Goal: Check status

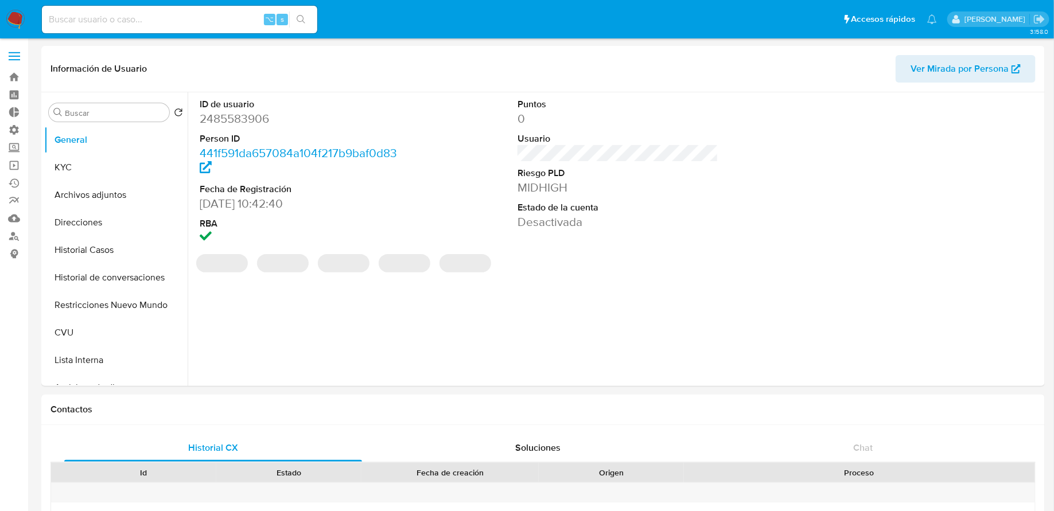
select select "10"
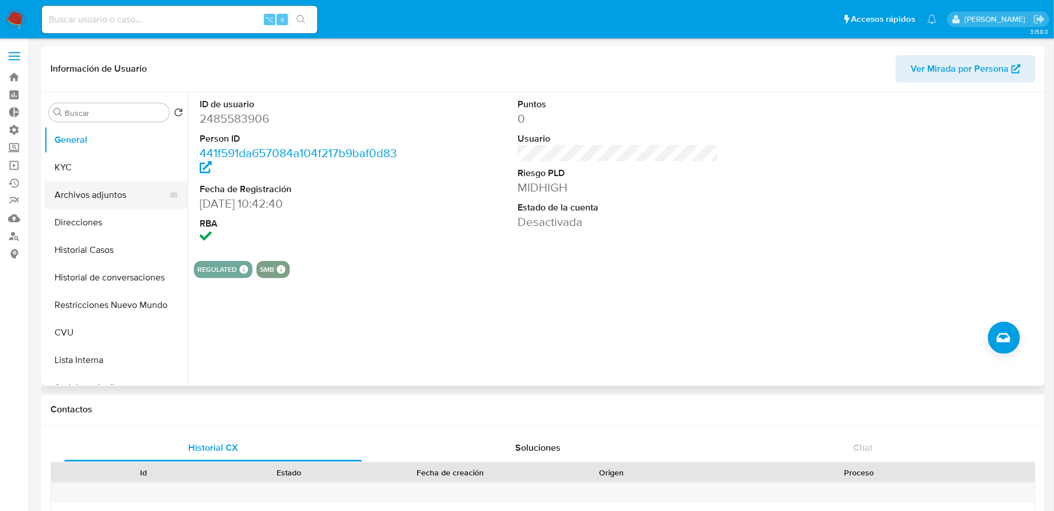
click at [108, 196] on button "Archivos adjuntos" at bounding box center [111, 195] width 134 height 28
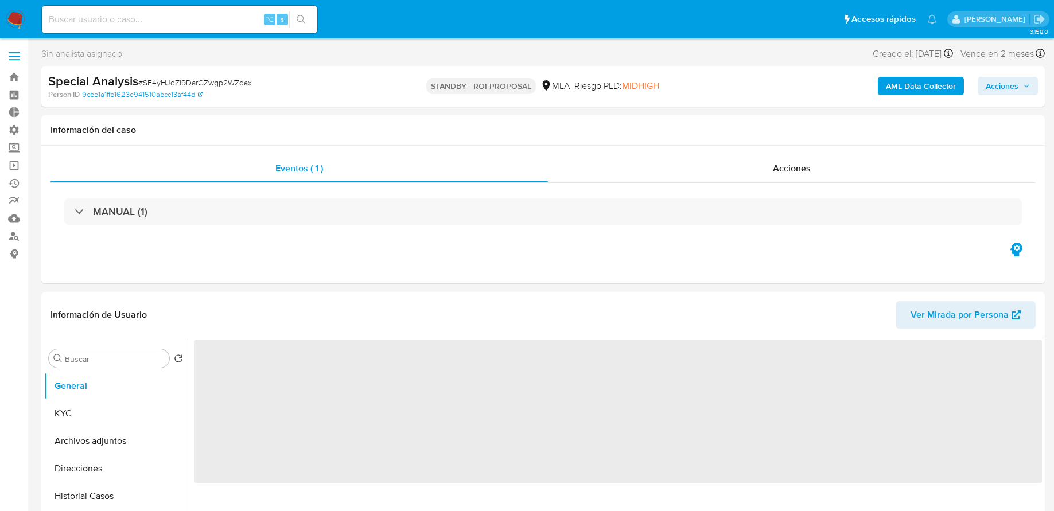
select select "10"
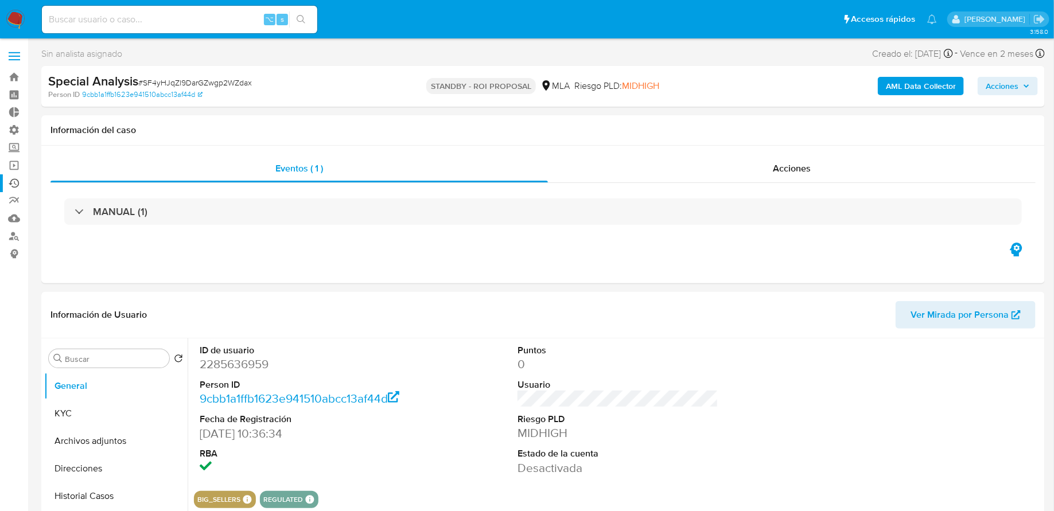
click at [13, 180] on link "Ejecuciones automáticas" at bounding box center [68, 183] width 137 height 18
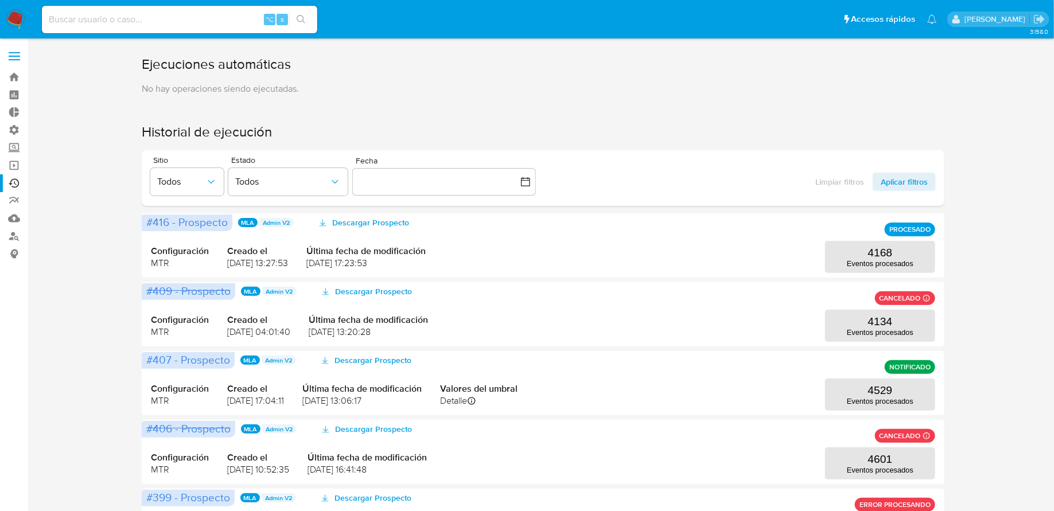
click at [970, 234] on div "Ejecuciones automáticas No hay operaciones siendo ejecutadas. Historial de ejec…" at bounding box center [543, 494] width 1004 height 879
click at [1033, 297] on div "Ejecuciones automáticas No hay operaciones siendo ejecutadas. Historial de ejec…" at bounding box center [543, 494] width 1004 height 879
click at [917, 248] on button "4168 Eventos procesados" at bounding box center [880, 257] width 110 height 32
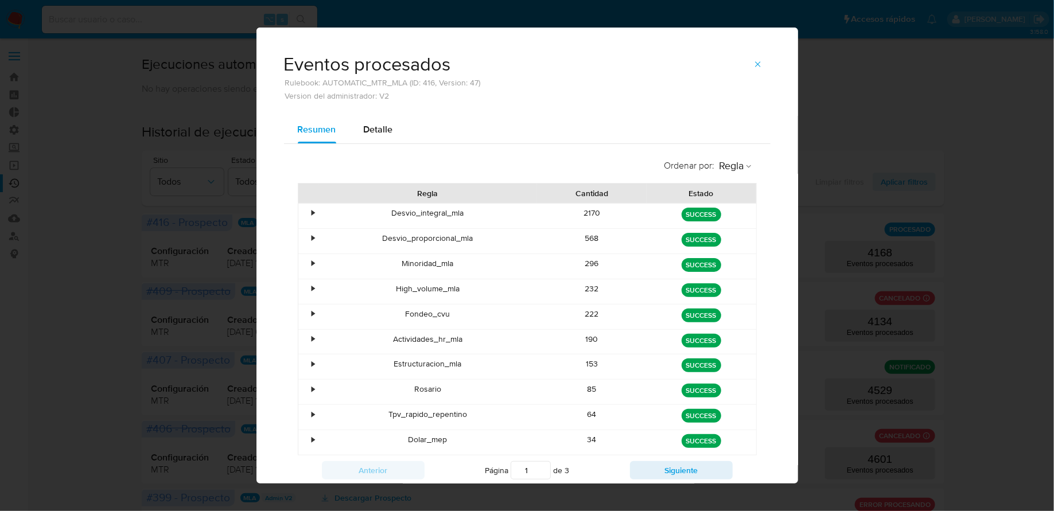
scroll to position [19, 0]
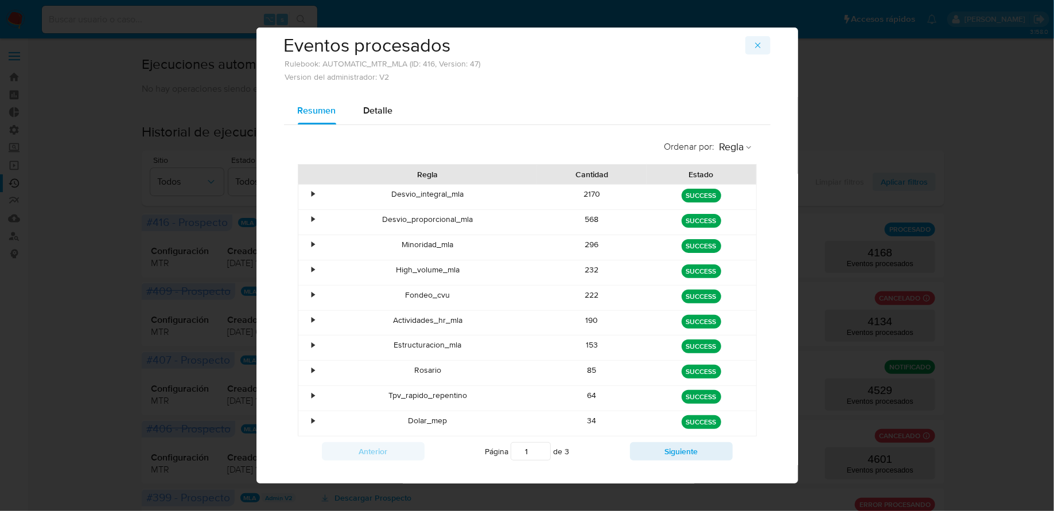
click at [757, 49] on span "button" at bounding box center [758, 45] width 9 height 16
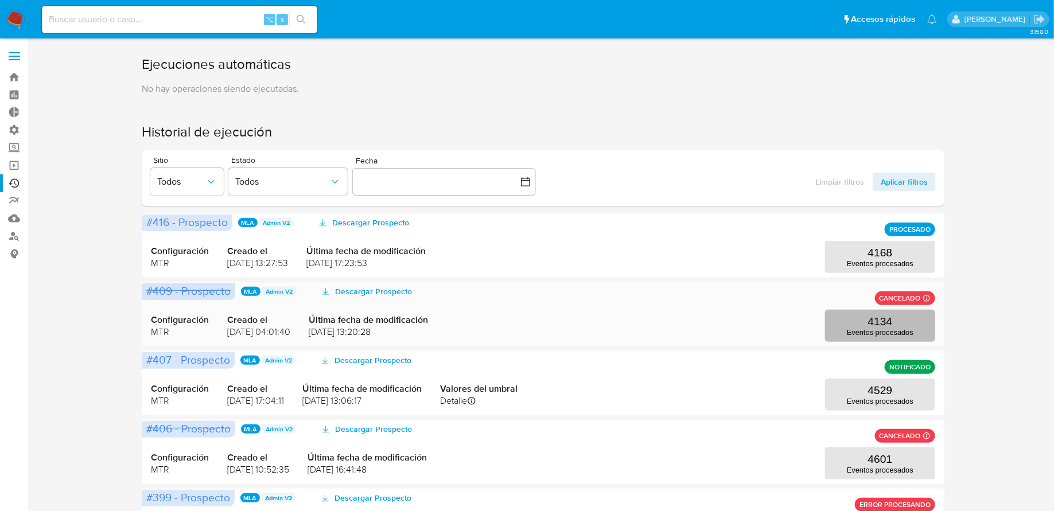
click at [886, 317] on p "4134" at bounding box center [880, 322] width 25 height 13
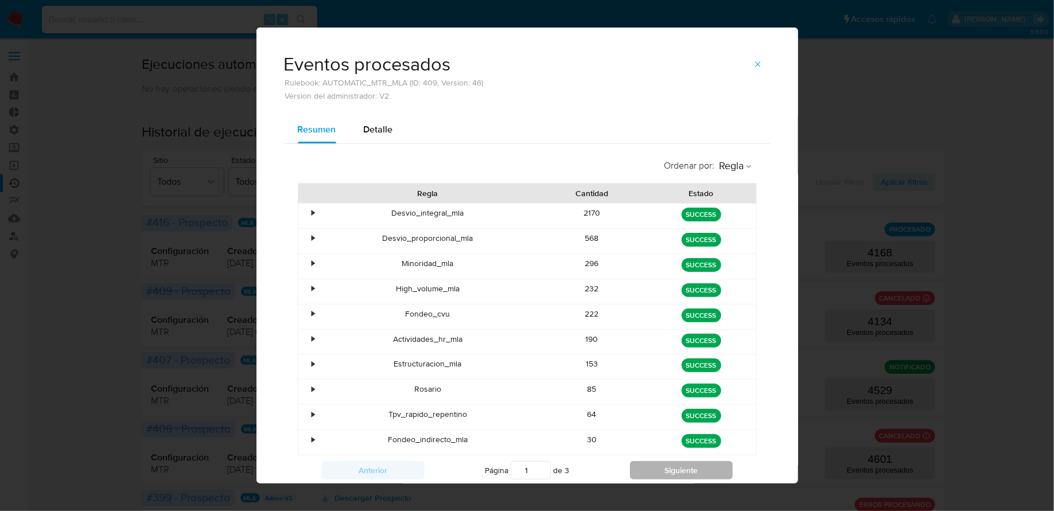
click at [686, 465] on button "Siguiente" at bounding box center [681, 470] width 103 height 18
click at [649, 471] on button "Siguiente" at bounding box center [681, 470] width 103 height 18
type input "3"
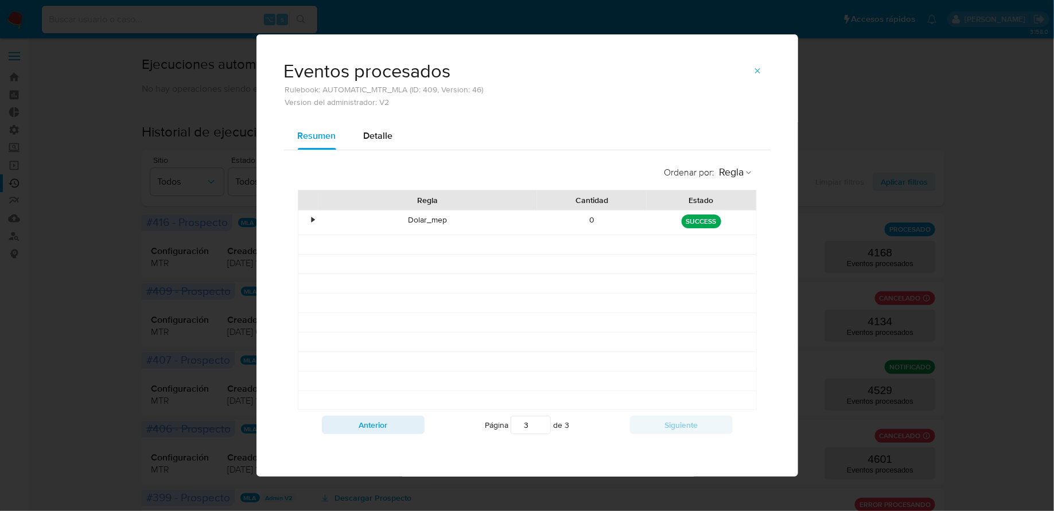
click at [759, 76] on icon "button" at bounding box center [758, 71] width 9 height 9
